Goal: Transaction & Acquisition: Purchase product/service

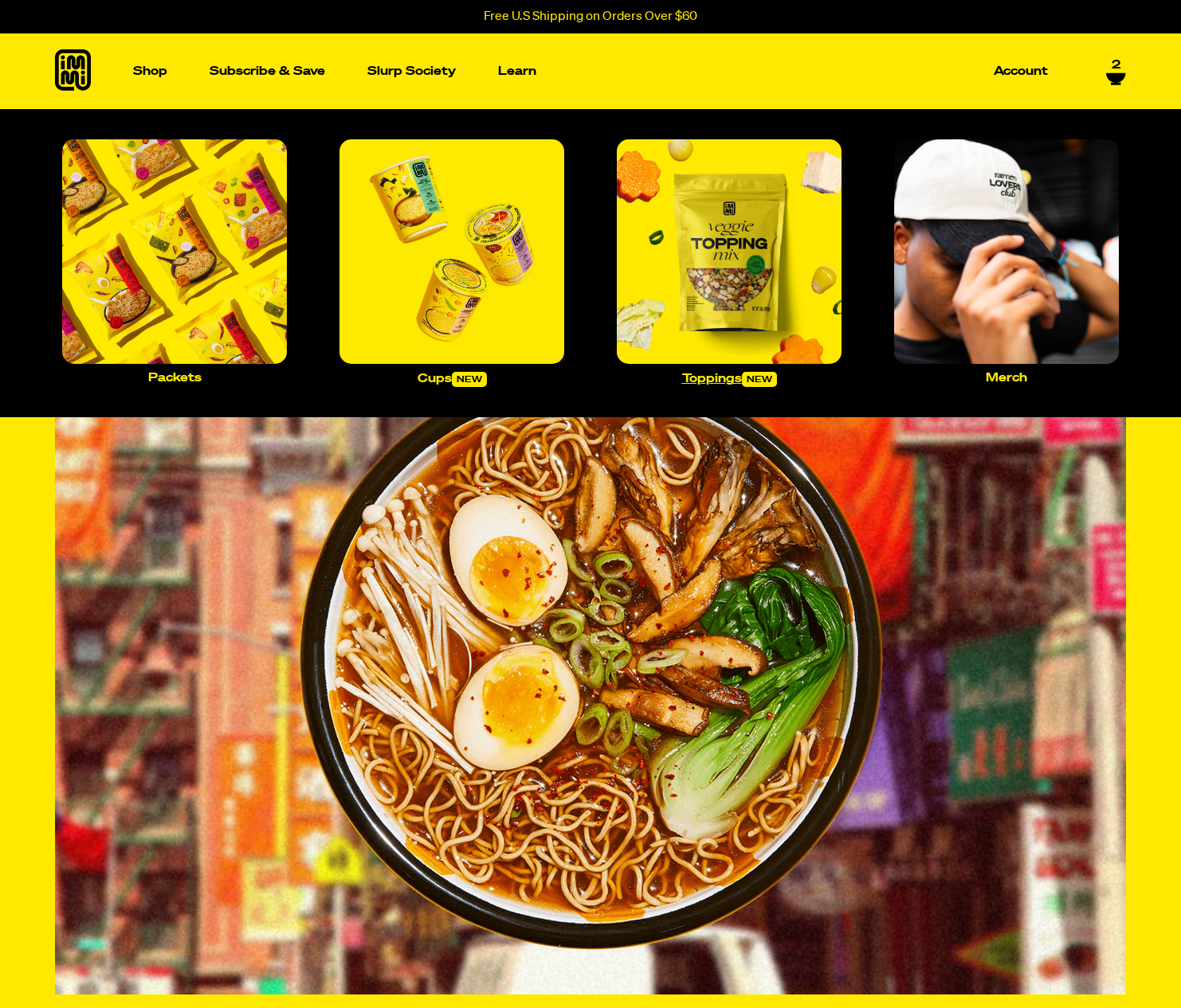
click at [693, 251] on img "Main navigation" at bounding box center [729, 251] width 225 height 225
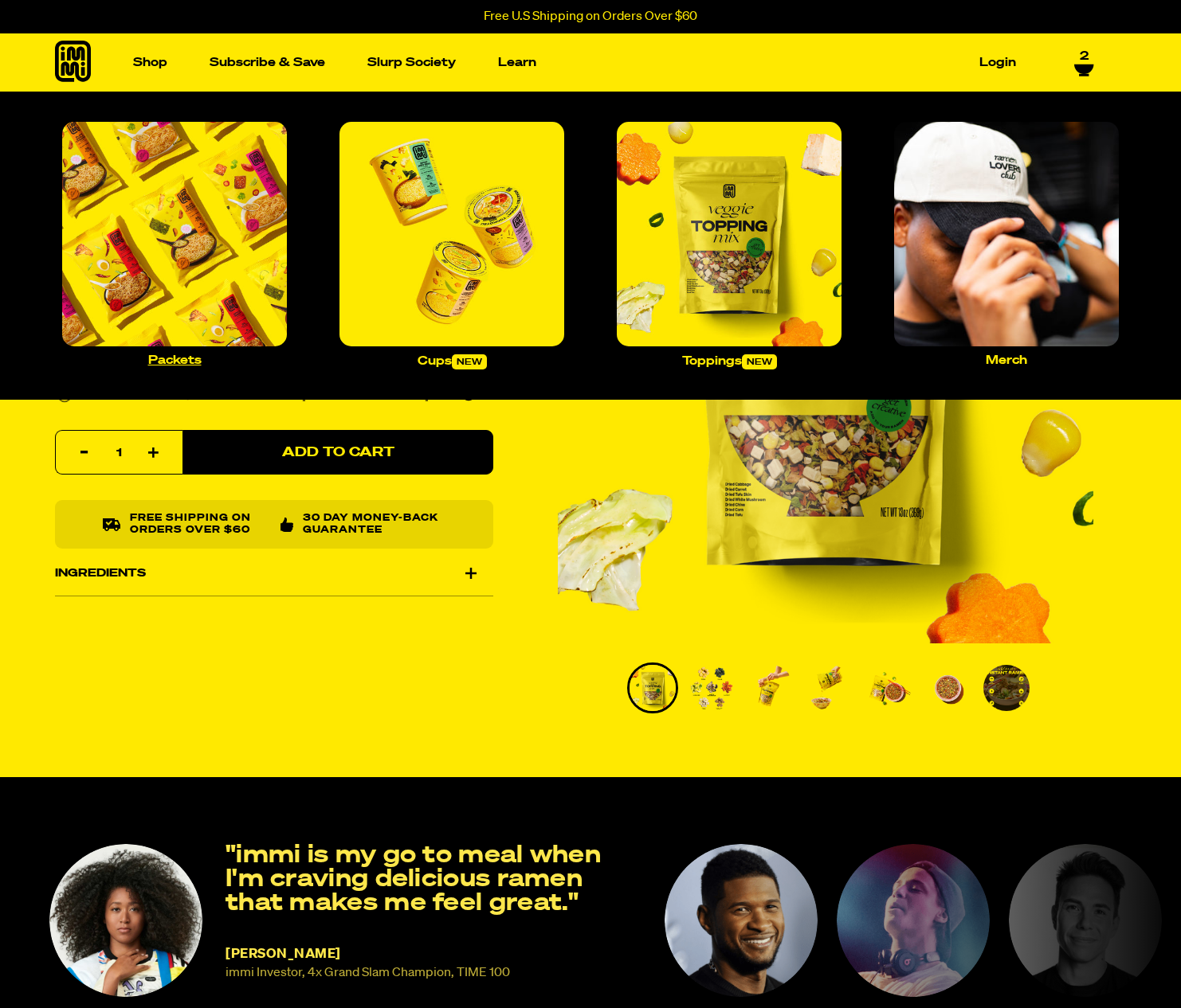
click at [193, 177] on img "Main navigation" at bounding box center [174, 234] width 225 height 225
